Goal: Task Accomplishment & Management: Complete application form

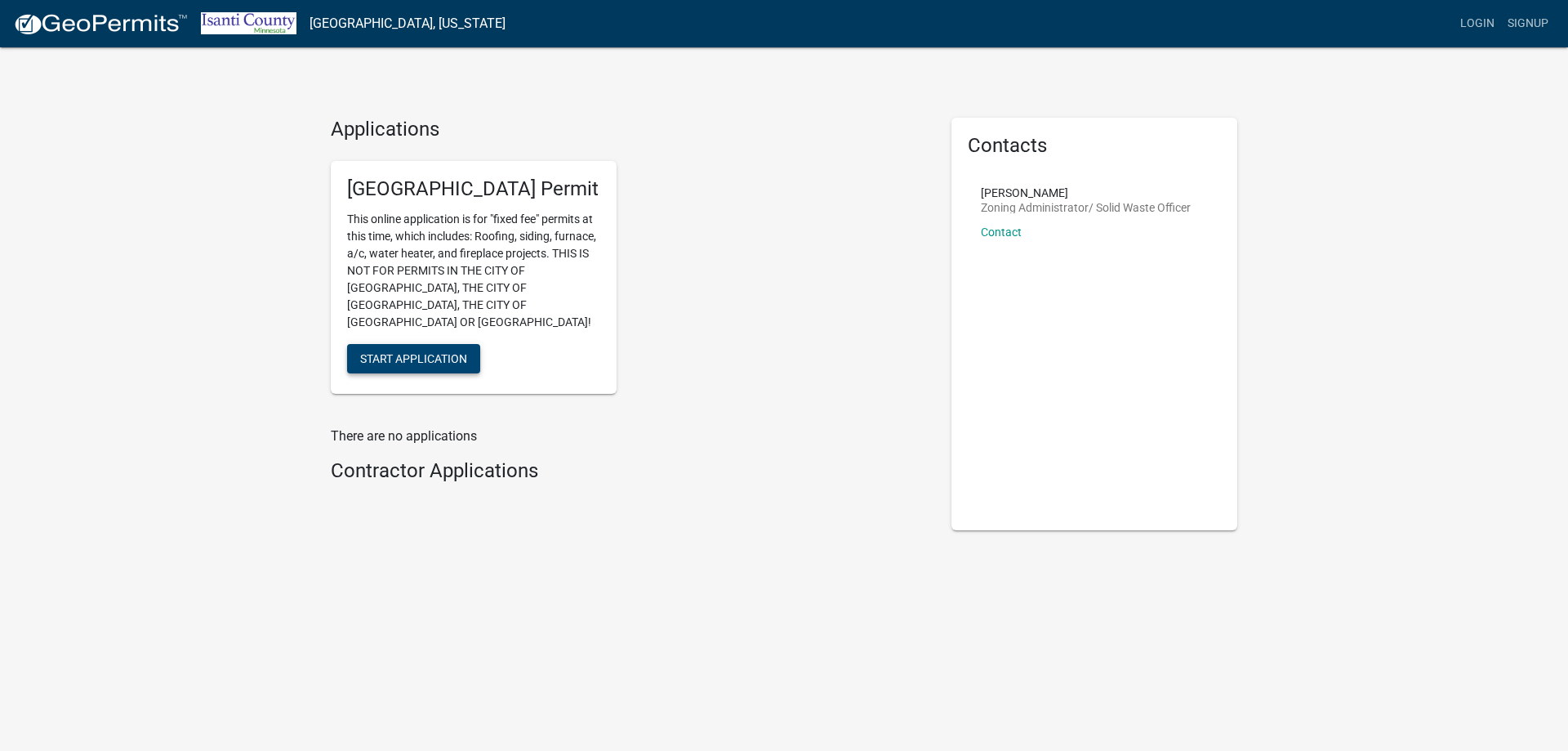
click at [448, 351] on span "Start Application" at bounding box center [413, 358] width 107 height 13
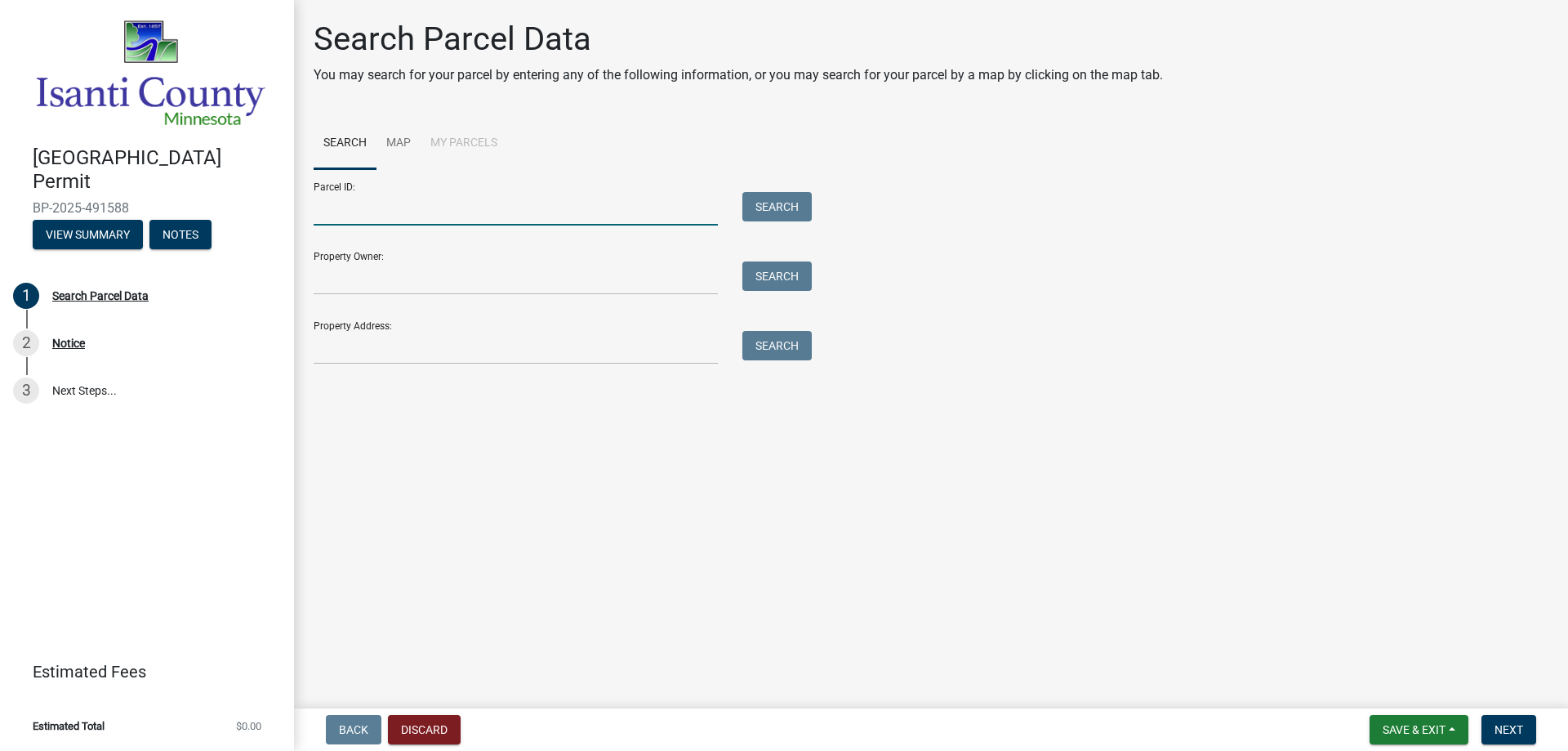
click at [450, 202] on input "Parcel ID:" at bounding box center [515, 208] width 405 height 33
type input "121460270"
click at [772, 201] on button "Search" at bounding box center [777, 207] width 69 height 30
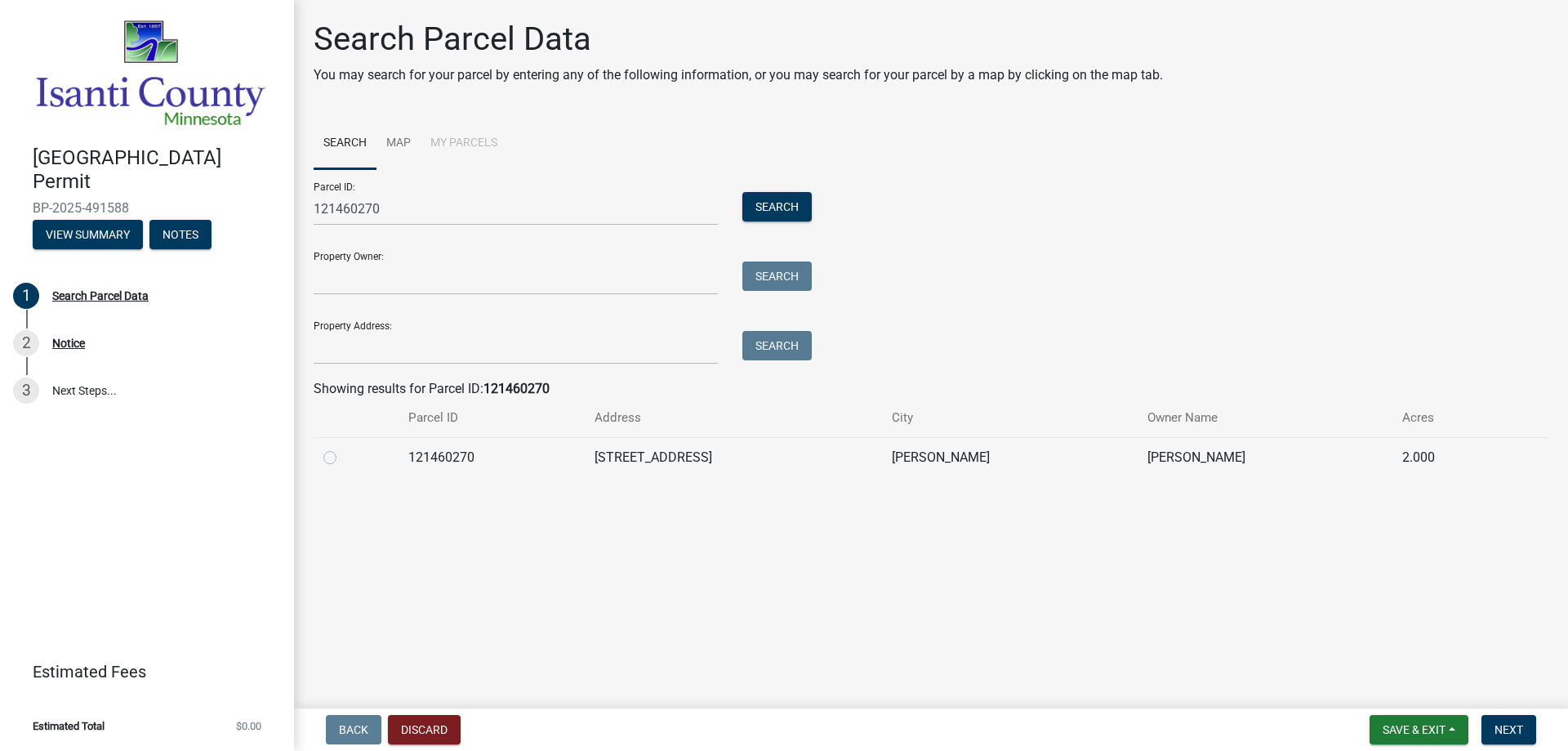
click at [343, 447] on label at bounding box center [343, 447] width 0 height 0
click at [343, 458] on input "radio" at bounding box center [347, 452] width 10 height 10
radio input "true"
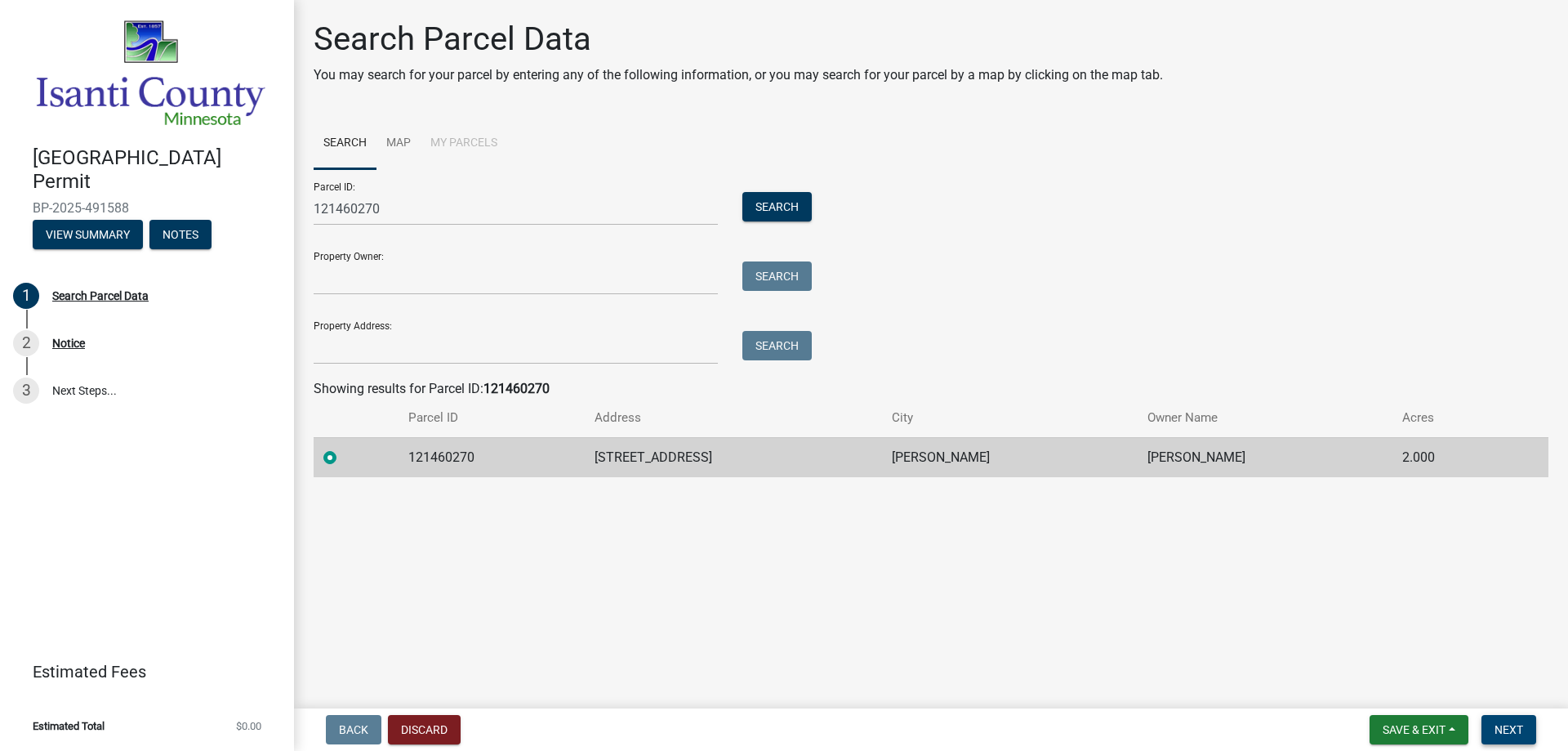
click at [1509, 722] on span "Next" at bounding box center [1509, 729] width 29 height 13
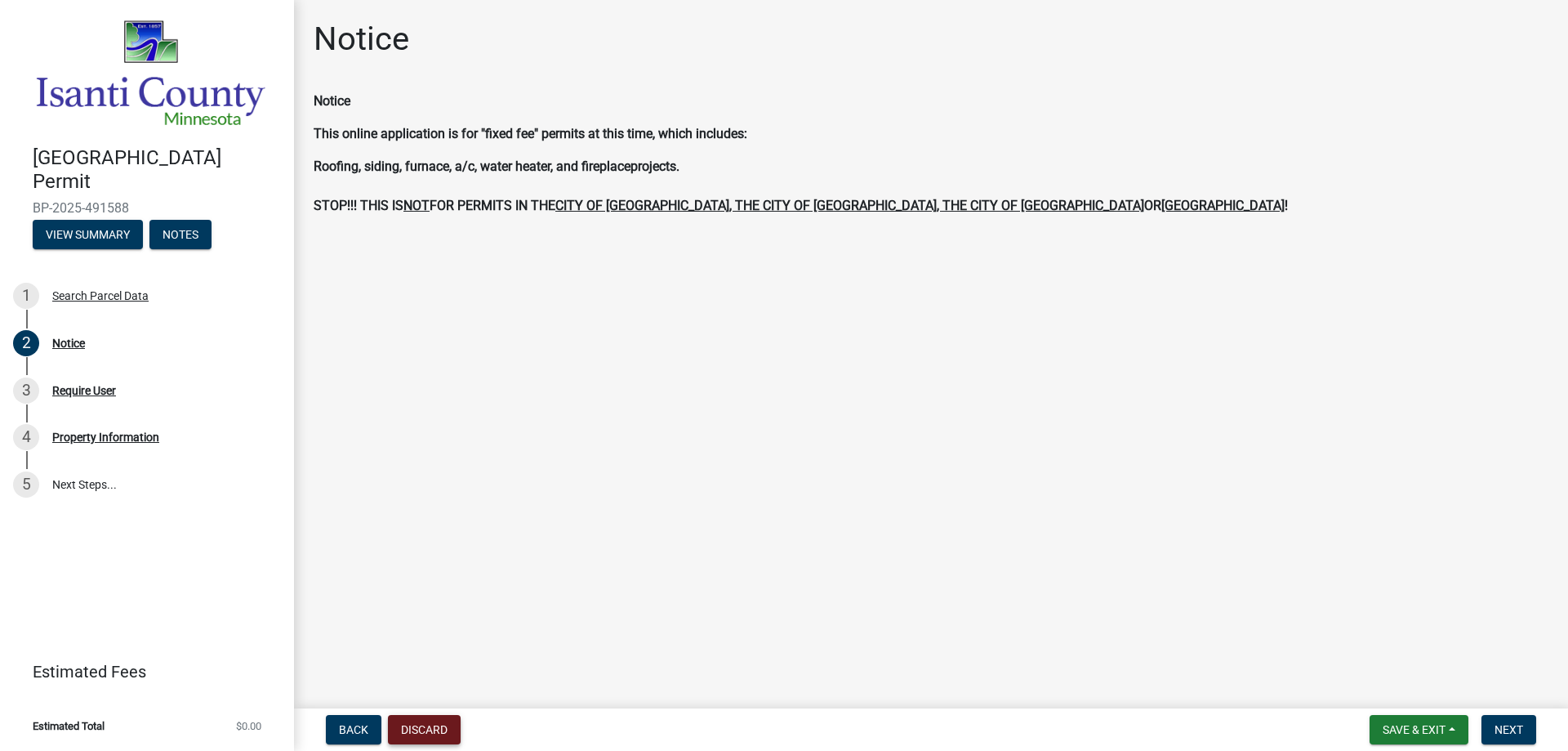
click at [433, 734] on button "Discard" at bounding box center [425, 729] width 72 height 30
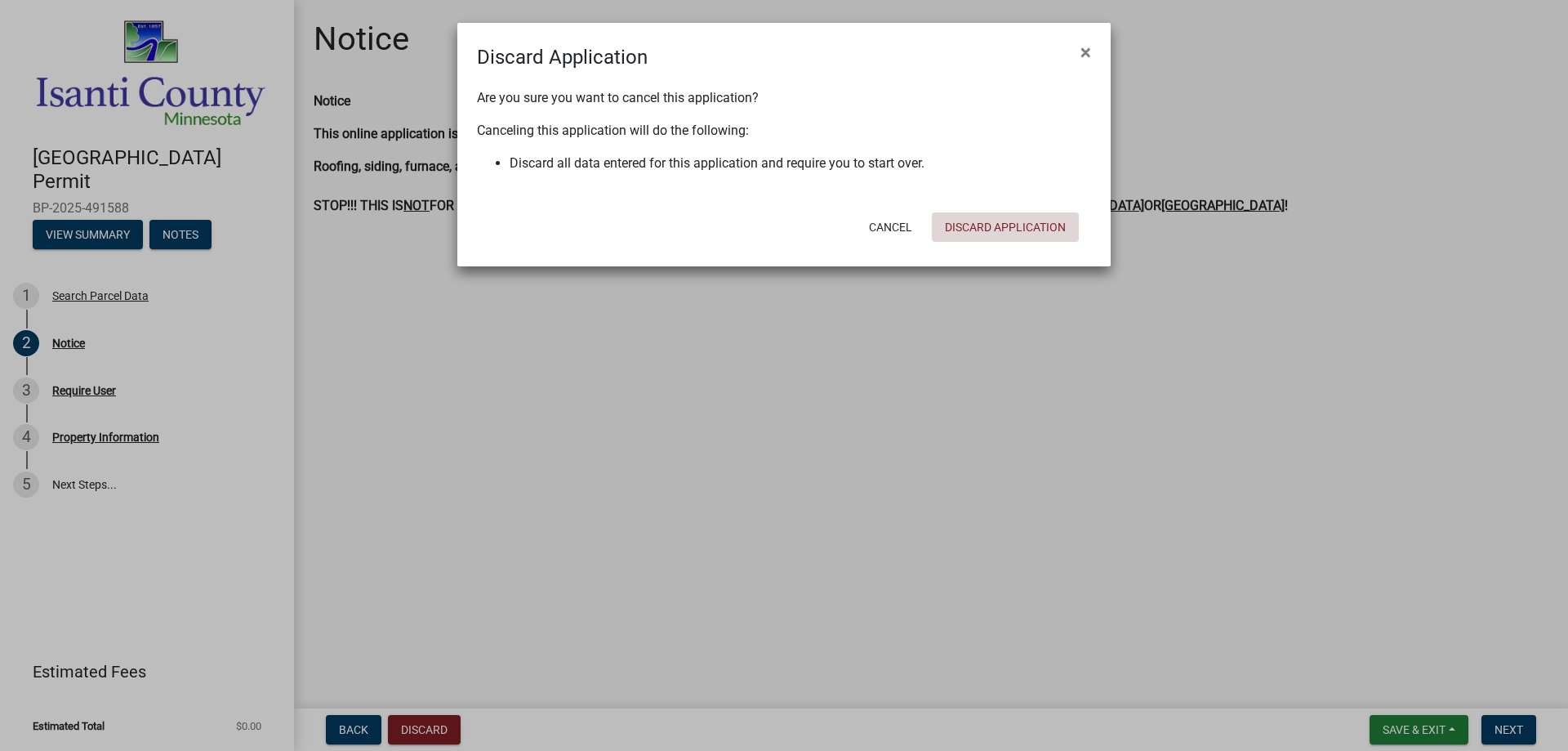
click at [996, 230] on button "Discard Application" at bounding box center [1005, 227] width 147 height 30
